Goal: Information Seeking & Learning: Learn about a topic

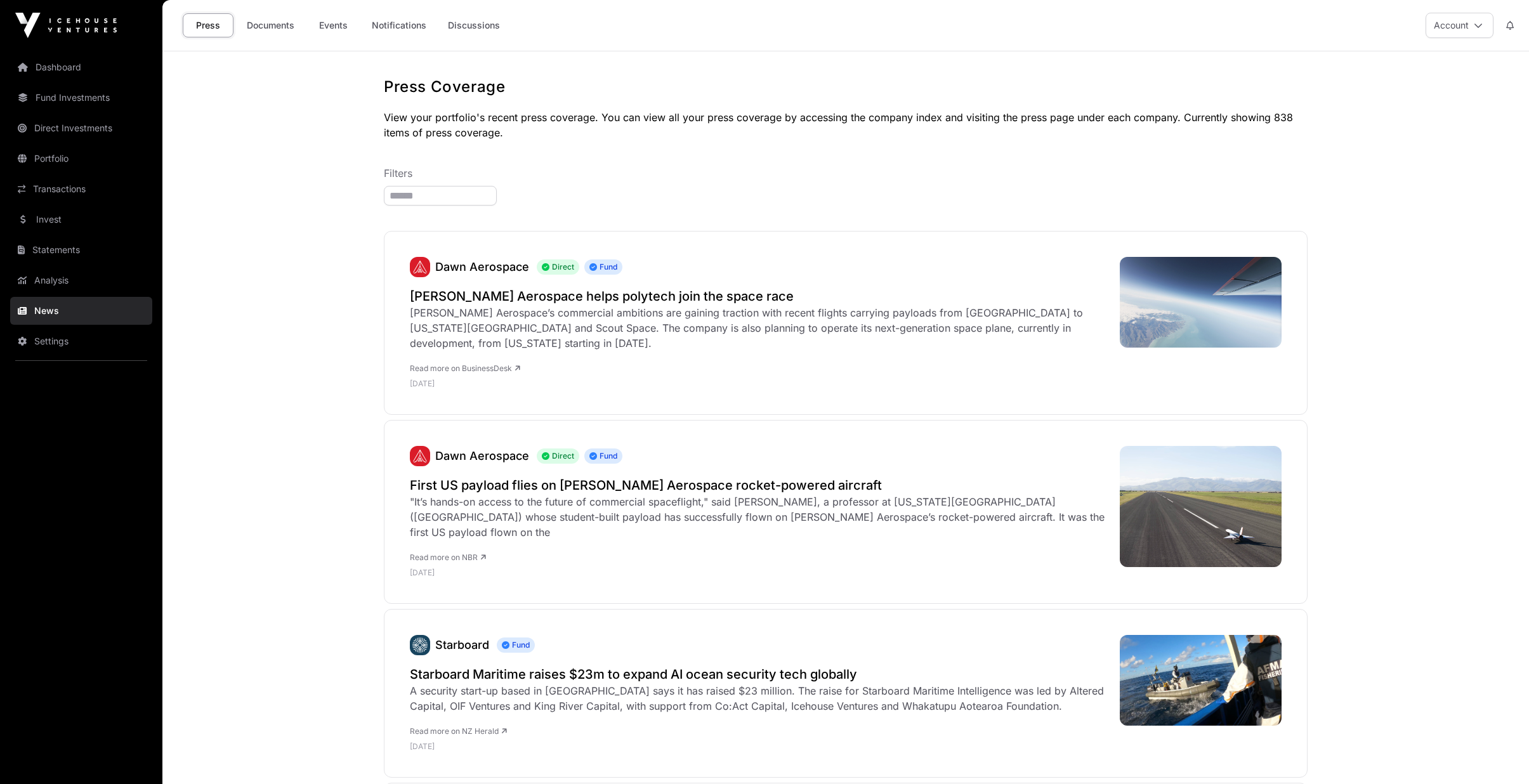
click at [328, 24] on link "Events" at bounding box center [333, 25] width 51 height 24
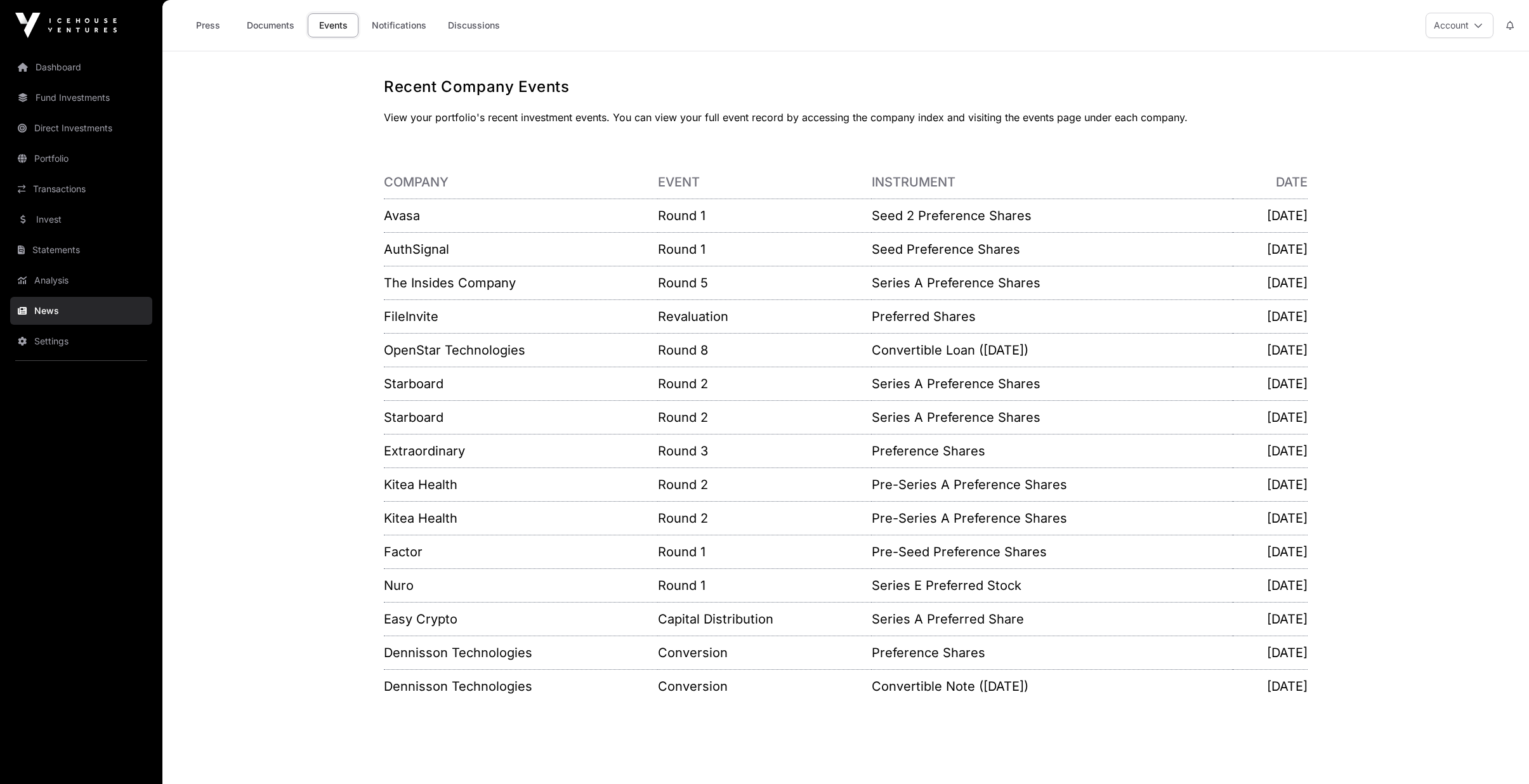
click at [406, 32] on link "Notifications" at bounding box center [399, 25] width 71 height 24
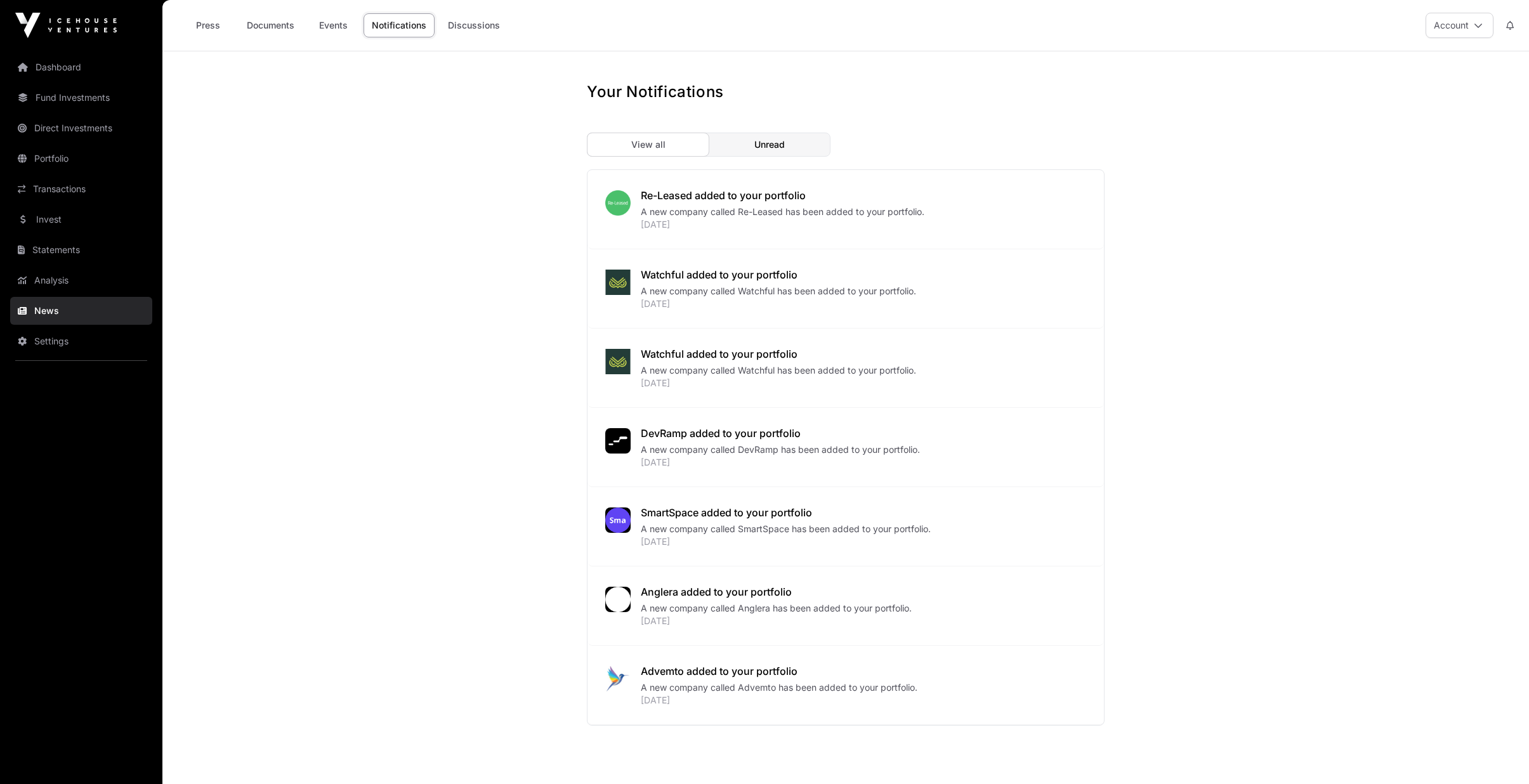
click at [264, 19] on link "Documents" at bounding box center [271, 25] width 64 height 24
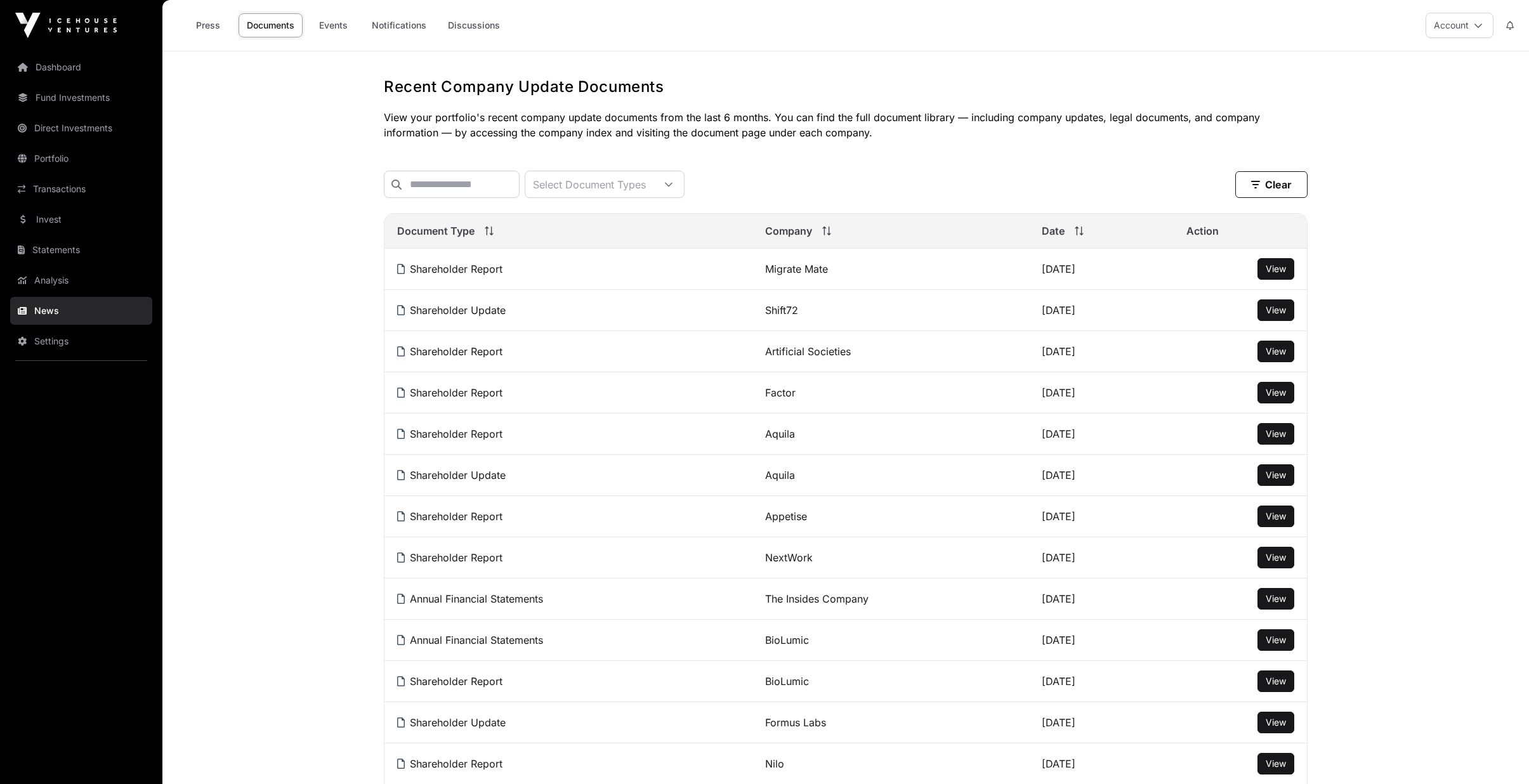
click at [230, 29] on link "Press" at bounding box center [208, 25] width 51 height 24
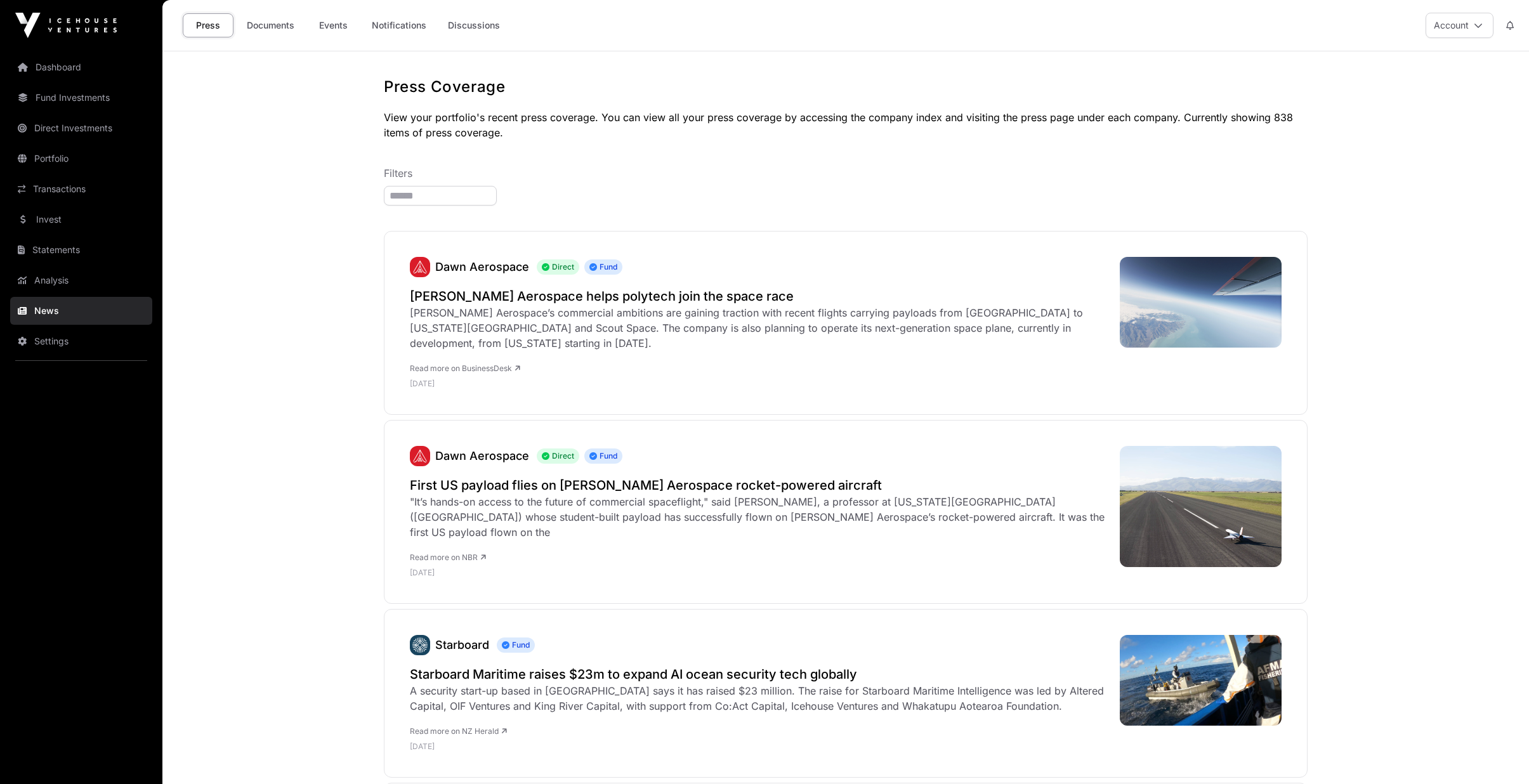
click at [74, 220] on link "Invest" at bounding box center [81, 219] width 142 height 28
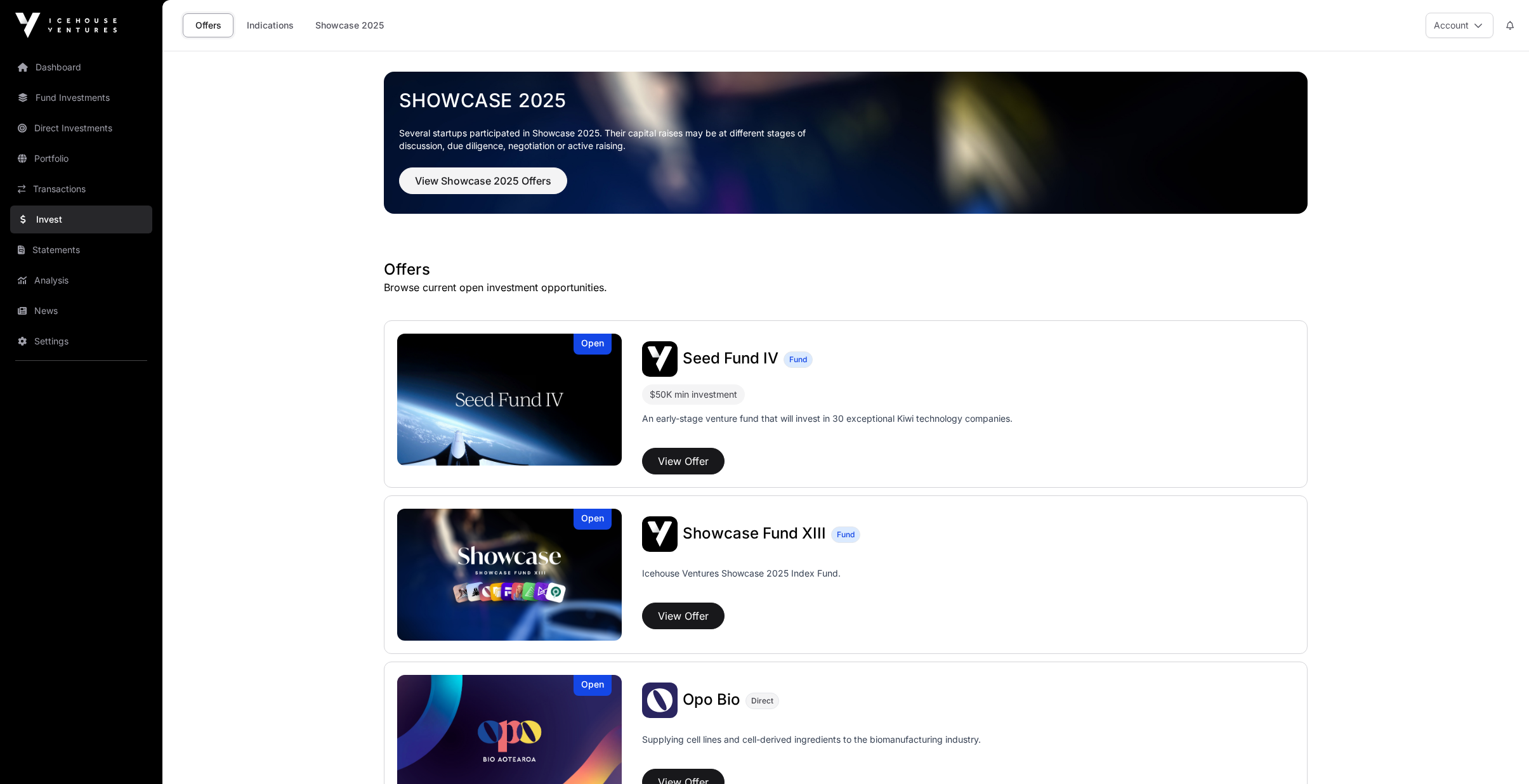
click at [262, 17] on link "Indications" at bounding box center [270, 25] width 64 height 24
click at [258, 30] on link "Indications" at bounding box center [270, 25] width 64 height 24
click at [272, 26] on link "Indications" at bounding box center [270, 25] width 64 height 24
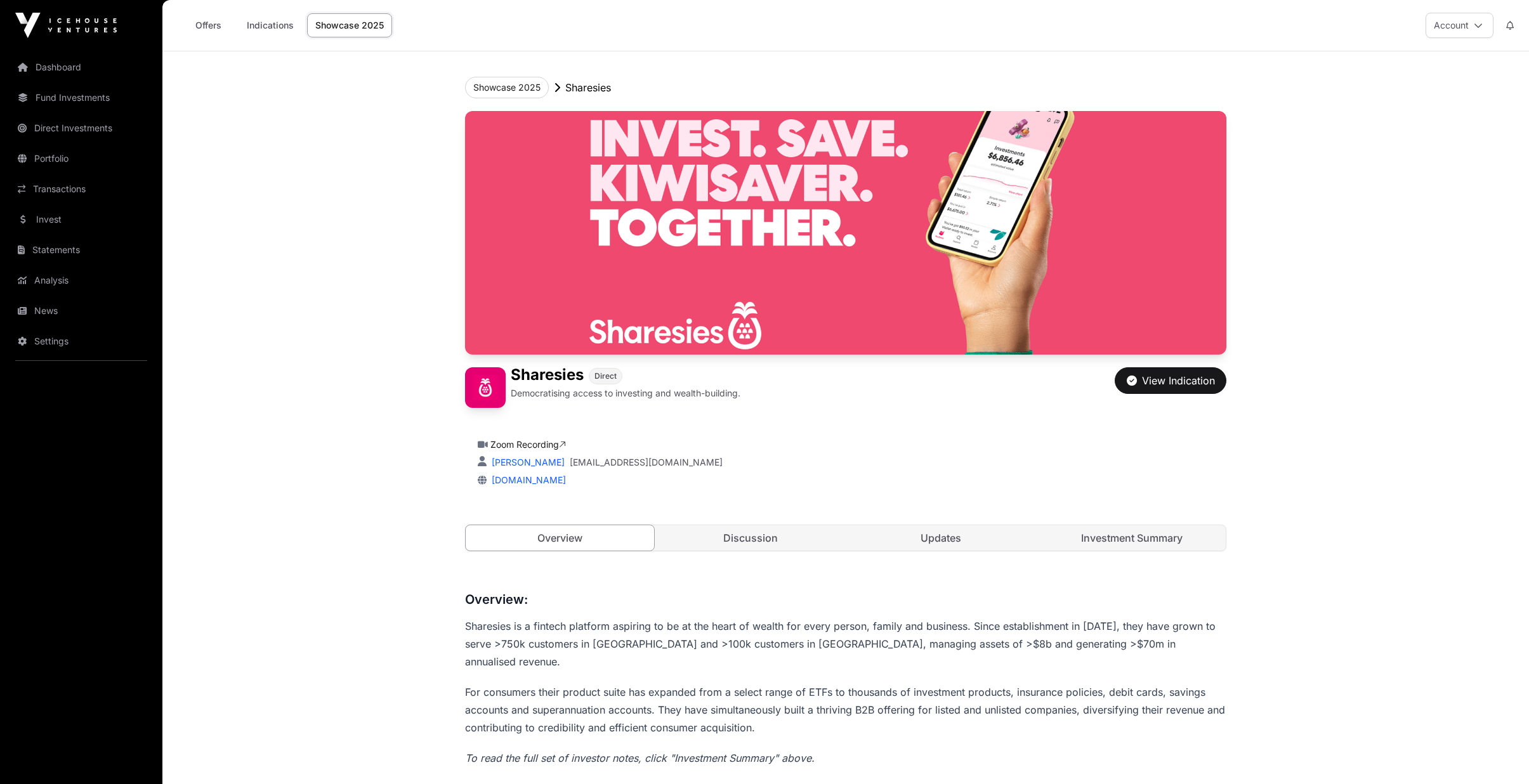
click at [714, 528] on link "Discussion" at bounding box center [751, 538] width 189 height 25
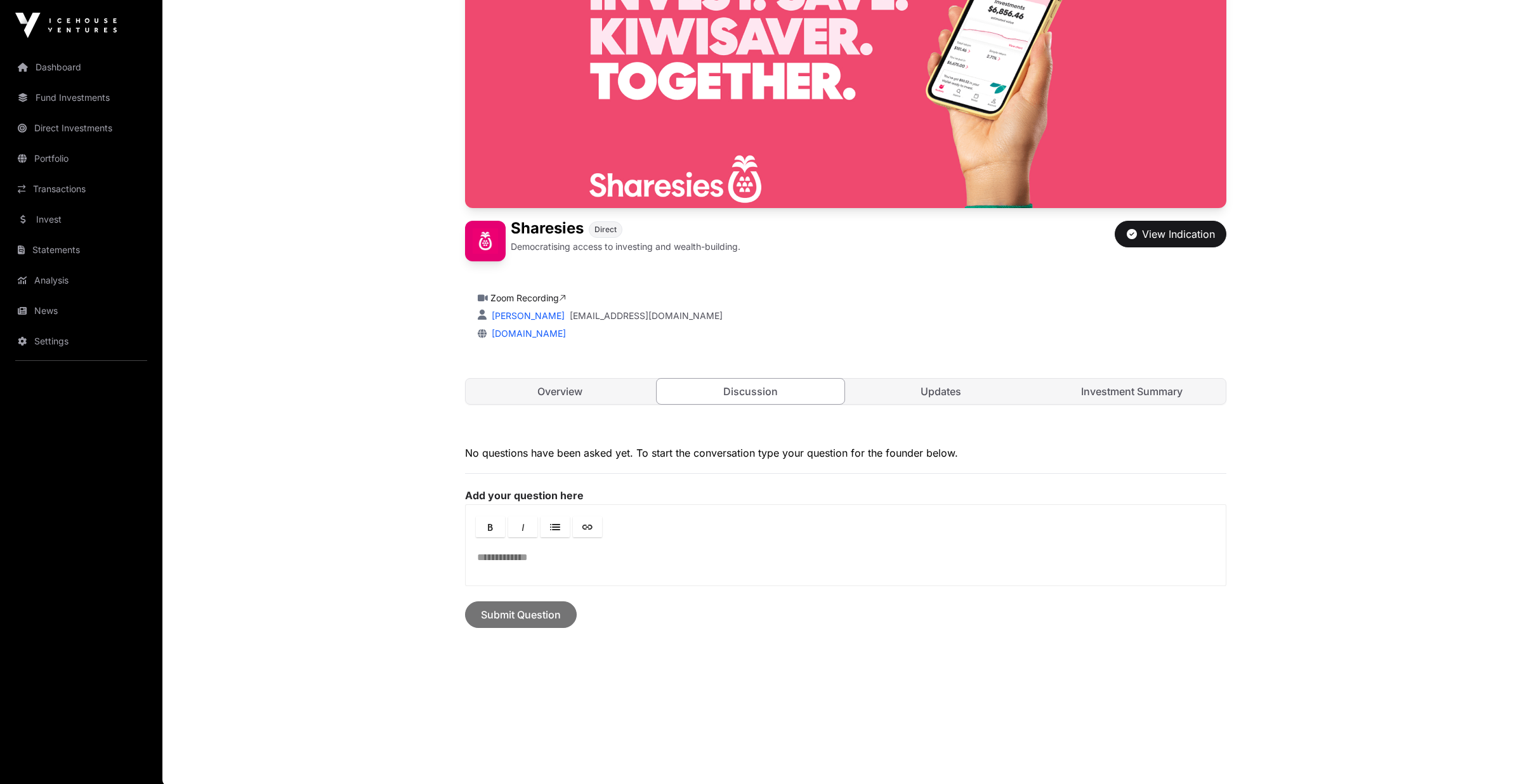
scroll to position [148, 0]
click at [957, 398] on link "Updates" at bounding box center [941, 390] width 189 height 25
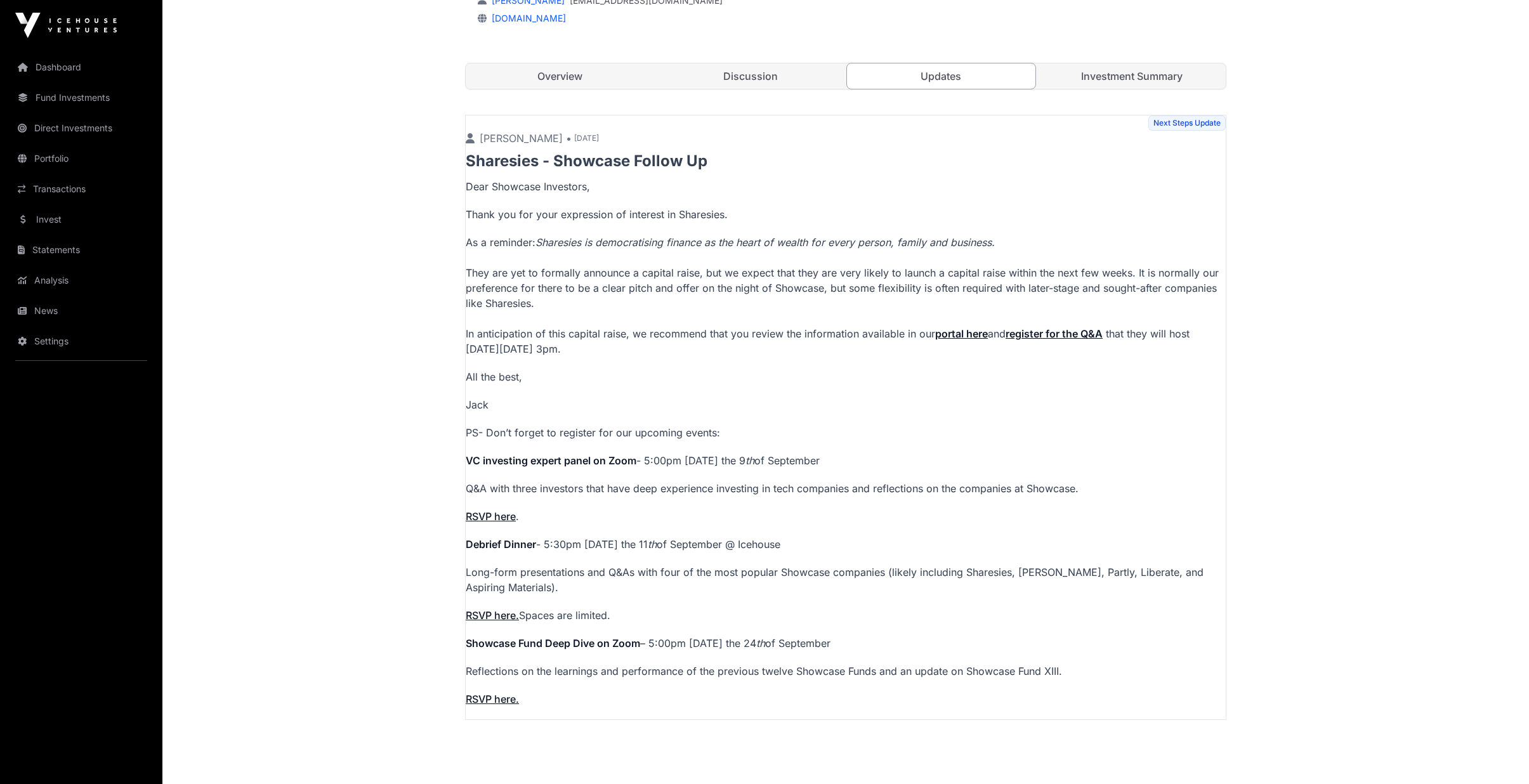
scroll to position [465, 0]
